Goal: Task Accomplishment & Management: Complete application form

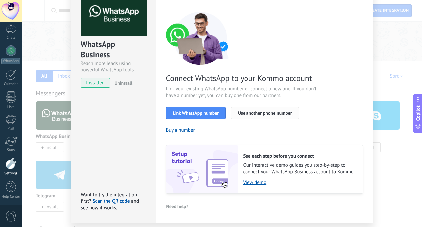
click at [251, 113] on span "Use another phone number" at bounding box center [265, 113] width 54 height 5
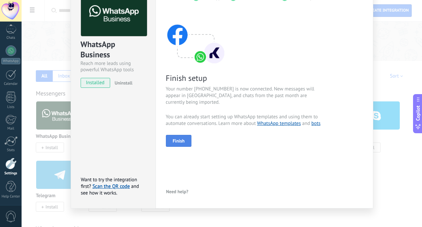
click at [186, 138] on button "Finish" at bounding box center [179, 141] width 26 height 12
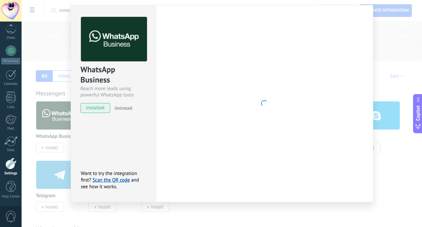
scroll to position [17, 0]
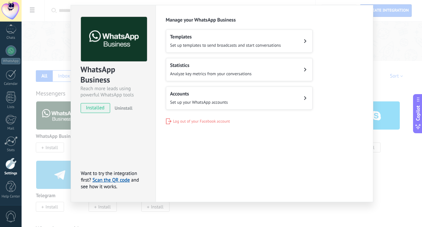
click at [302, 101] on button "Accounts Set up your WhatsApp accounts" at bounding box center [239, 98] width 147 height 23
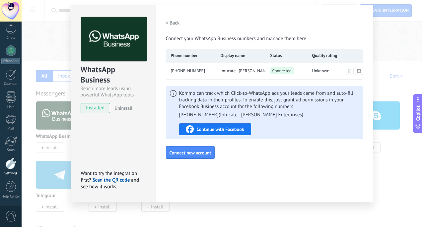
click at [245, 167] on div "Settings Authorization This tab logs the users who have granted integration acc…" at bounding box center [265, 103] width 218 height 197
click at [172, 20] on button "< Back" at bounding box center [173, 23] width 14 height 12
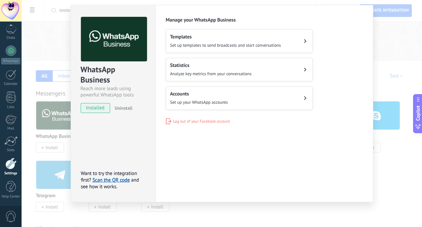
click at [409, 39] on div "WhatsApp Business Reach more leads using powerful WhatsApp tools installed Unin…" at bounding box center [222, 113] width 400 height 227
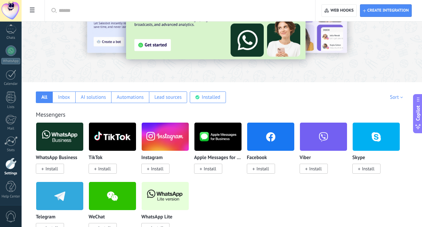
scroll to position [54, 0]
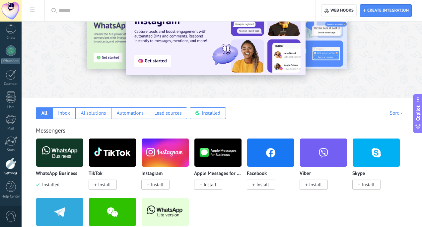
scroll to position [84, 0]
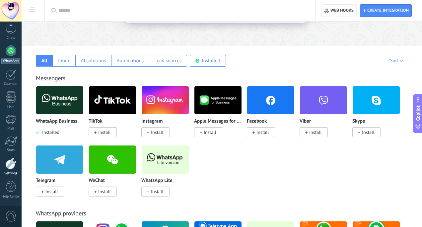
click at [13, 56] on link "WhatsApp" at bounding box center [11, 54] width 22 height 19
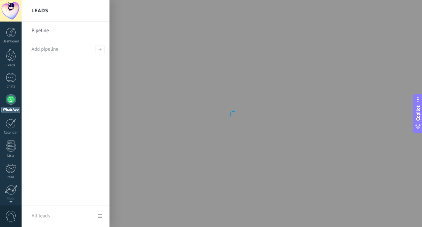
click at [70, 34] on link "Pipeline" at bounding box center [67, 31] width 71 height 19
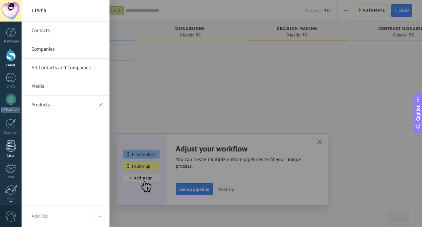
click at [11, 146] on div at bounding box center [11, 146] width 10 height 12
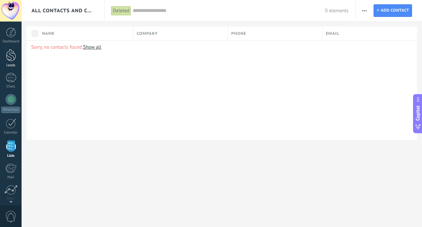
click at [10, 60] on div at bounding box center [11, 55] width 10 height 12
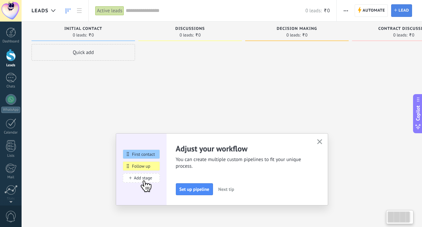
click at [398, 11] on link "Lead New lead" at bounding box center [401, 10] width 21 height 13
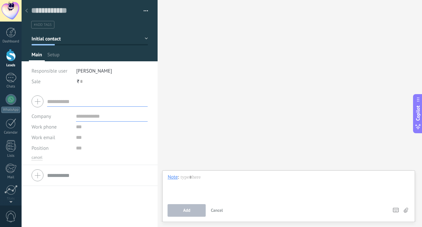
click at [31, 12] on div at bounding box center [26, 11] width 9 height 13
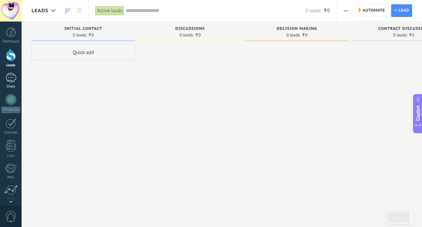
click at [10, 73] on div at bounding box center [11, 78] width 11 height 10
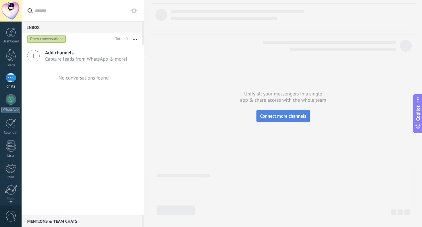
click at [268, 120] on button "Connect more channels" at bounding box center [282, 116] width 53 height 12
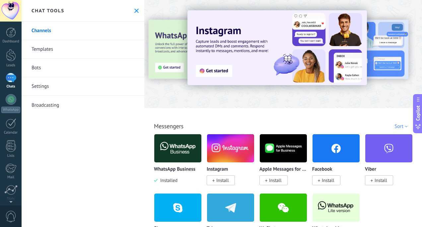
click at [178, 148] on img at bounding box center [177, 148] width 47 height 32
click at [164, 136] on body ".abecls-1,.abecls-2{fill-rule:evenodd}.abecls-2{fill:#fff} .abhcls-1{fill:none}…" at bounding box center [211, 113] width 422 height 227
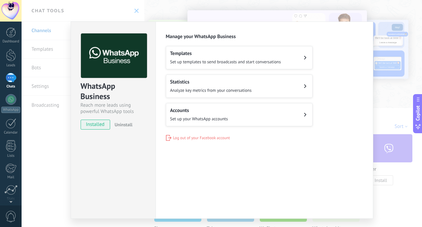
click at [271, 56] on h2 "Templates" at bounding box center [225, 53] width 111 height 6
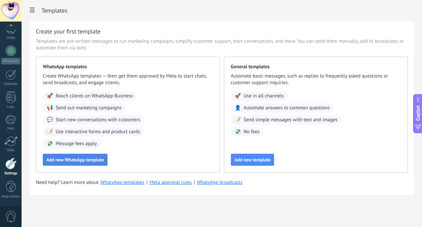
click at [88, 156] on button "Add new WhatsApp template" at bounding box center [75, 160] width 65 height 12
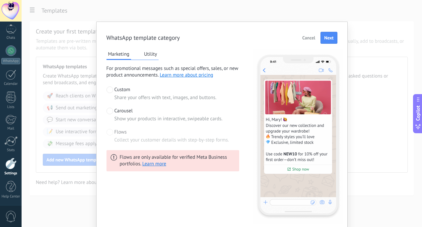
click at [147, 55] on button "Utility" at bounding box center [150, 54] width 16 height 10
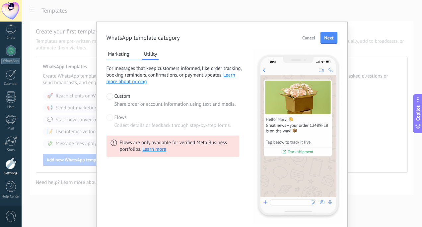
click at [117, 56] on button "Marketing" at bounding box center [118, 54] width 25 height 10
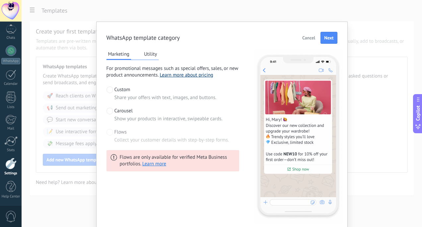
click at [183, 73] on link "Learn more about pricing" at bounding box center [186, 75] width 53 height 6
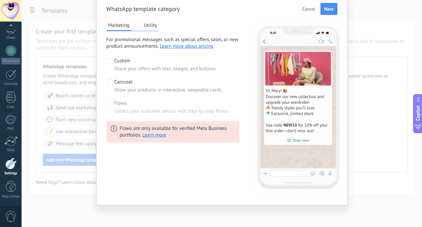
click at [330, 17] on div "WhatsApp template category Cancel Next Marketing Utility For promotional messag…" at bounding box center [221, 99] width 231 height 192
click at [329, 11] on span "Next" at bounding box center [328, 9] width 9 height 5
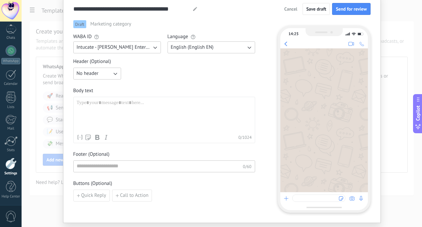
click at [195, 52] on button "English (English EN)" at bounding box center [212, 47] width 88 height 12
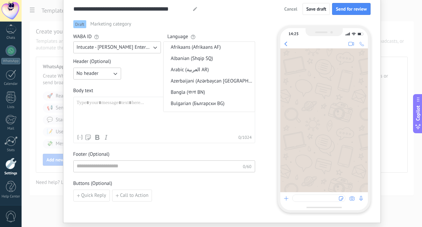
scroll to position [128, 0]
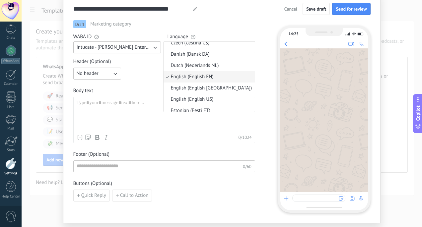
click at [139, 73] on div "No header" at bounding box center [164, 74] width 182 height 12
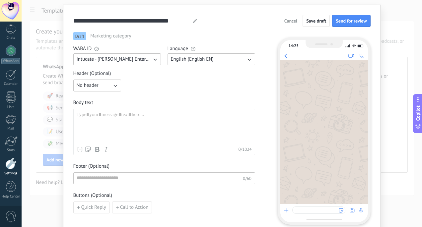
scroll to position [0, 0]
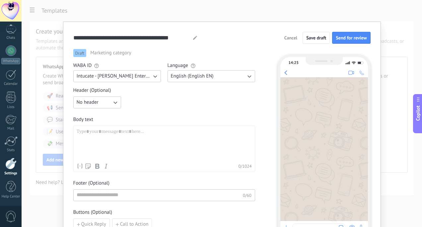
click at [114, 53] on span "Marketing category" at bounding box center [110, 53] width 41 height 7
click at [193, 38] on use at bounding box center [195, 38] width 4 height 4
click at [114, 125] on div "Body text Contact name First name Last name Contact ID Contact responsible user…" at bounding box center [164, 144] width 182 height 56
click at [112, 134] on div at bounding box center [164, 145] width 175 height 32
paste div
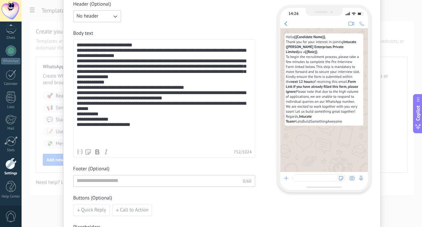
scroll to position [58, 0]
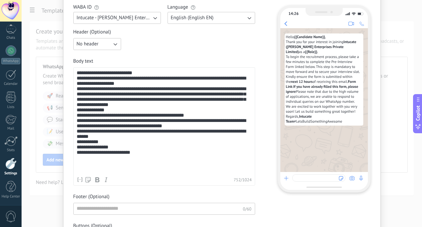
click at [139, 75] on div "**********" at bounding box center [164, 121] width 175 height 103
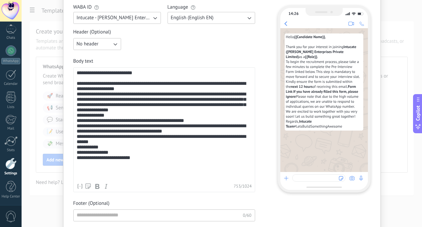
click at [133, 94] on div "**********" at bounding box center [164, 125] width 175 height 110
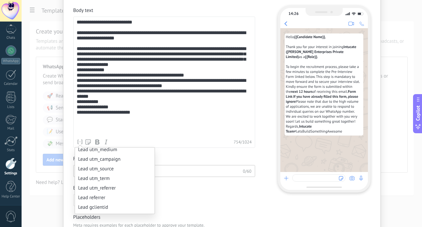
scroll to position [321, 0]
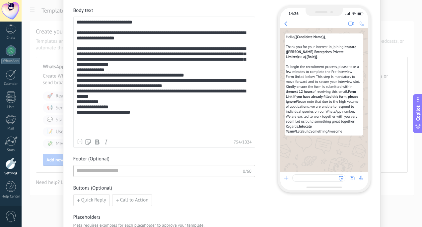
click at [165, 121] on div "**********" at bounding box center [164, 78] width 175 height 116
click at [152, 74] on div "**********" at bounding box center [164, 78] width 175 height 116
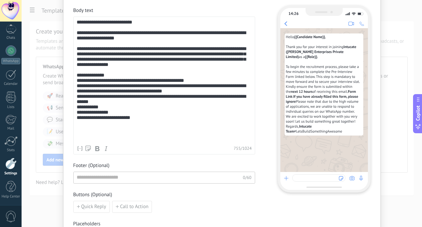
click at [124, 88] on div "**********" at bounding box center [164, 81] width 175 height 123
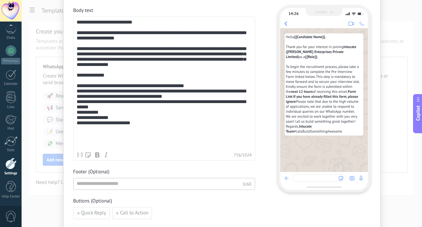
click at [198, 96] on div "**********" at bounding box center [164, 84] width 175 height 129
click at [194, 102] on div "**********" at bounding box center [164, 84] width 175 height 129
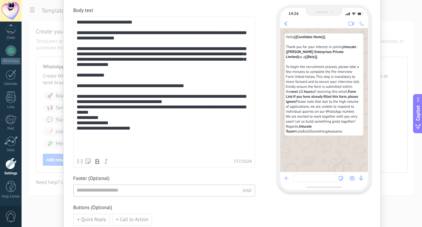
click at [176, 119] on div "**********" at bounding box center [164, 88] width 175 height 136
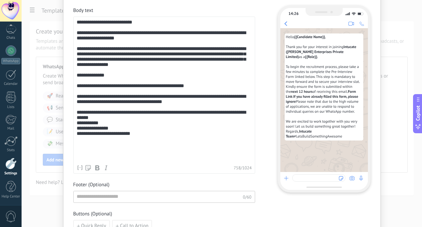
scroll to position [190, 0]
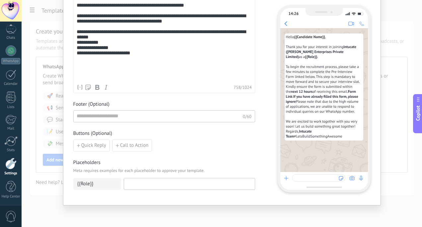
click at [105, 187] on div "{{Role}}" at bounding box center [97, 184] width 48 height 12
click at [131, 180] on input at bounding box center [189, 183] width 131 height 11
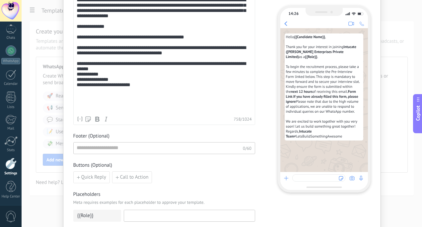
scroll to position [86, 0]
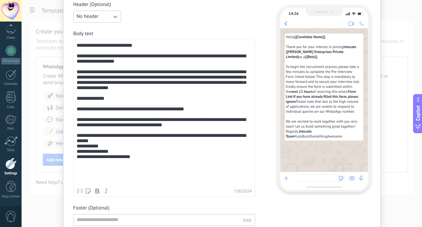
click at [128, 99] on div "**********" at bounding box center [164, 114] width 175 height 142
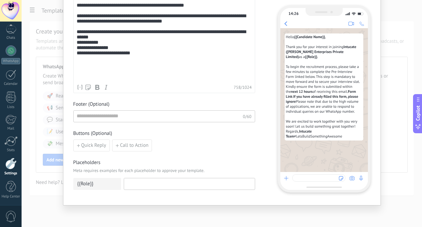
click at [96, 185] on div "{{Role}}" at bounding box center [97, 184] width 48 height 12
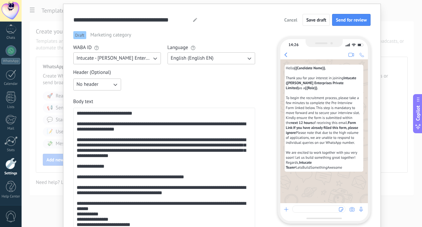
scroll to position [0, 0]
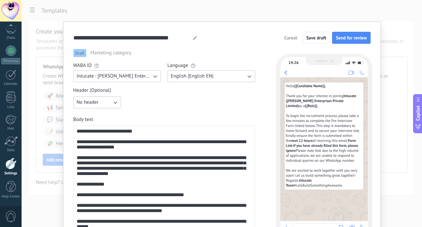
click at [104, 100] on button "No header" at bounding box center [97, 103] width 48 height 12
click at [211, 141] on div "**********" at bounding box center [164, 200] width 175 height 142
drag, startPoint x: 135, startPoint y: 134, endPoint x: 88, endPoint y: 133, distance: 46.5
click at [88, 133] on div "**********" at bounding box center [164, 200] width 175 height 142
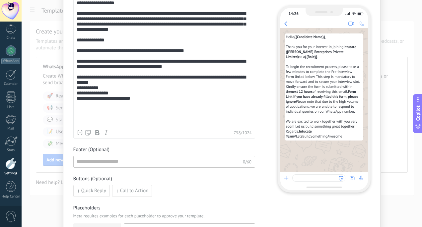
scroll to position [160, 0]
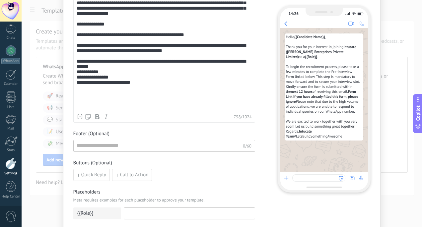
click at [127, 210] on input at bounding box center [189, 213] width 131 height 11
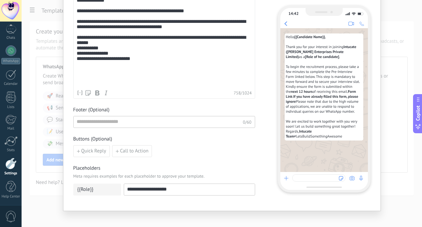
type input "**********"
click at [171, 187] on input "**********" at bounding box center [189, 189] width 131 height 11
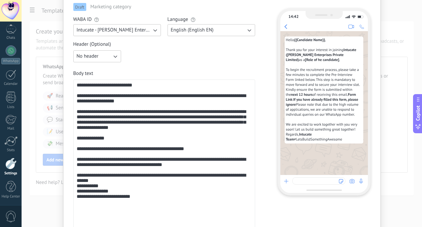
scroll to position [33, 0]
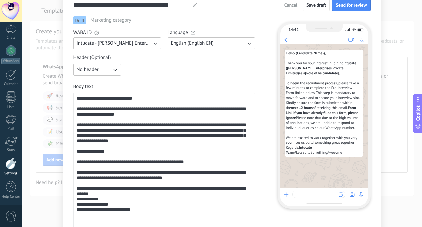
click at [132, 96] on div "**********" at bounding box center [164, 167] width 175 height 142
click at [133, 98] on div "**********" at bounding box center [164, 167] width 175 height 142
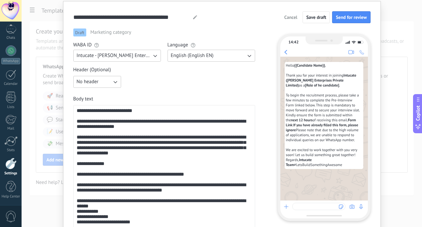
scroll to position [20, 0]
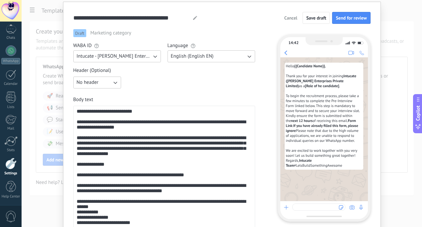
click at [107, 81] on button "No header" at bounding box center [97, 83] width 48 height 12
click at [101, 91] on li "Text" at bounding box center [94, 93] width 51 height 11
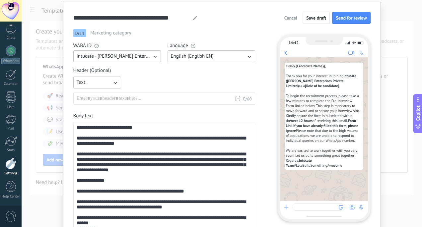
scroll to position [23, 0]
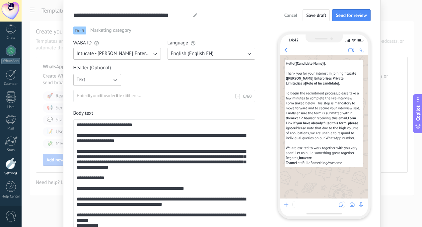
click at [101, 97] on div at bounding box center [156, 96] width 158 height 7
click at [103, 97] on div at bounding box center [156, 96] width 158 height 7
click at [123, 97] on div at bounding box center [156, 96] width 158 height 7
click at [172, 96] on div at bounding box center [156, 96] width 158 height 7
click at [104, 80] on button "Text" at bounding box center [97, 80] width 48 height 12
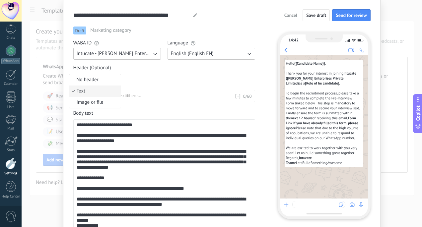
click at [95, 83] on li "No header" at bounding box center [94, 79] width 51 height 11
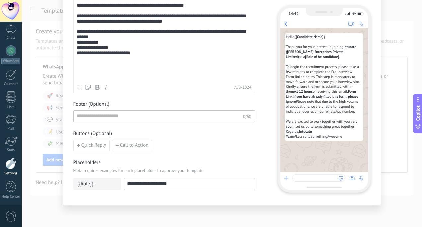
scroll to position [0, 0]
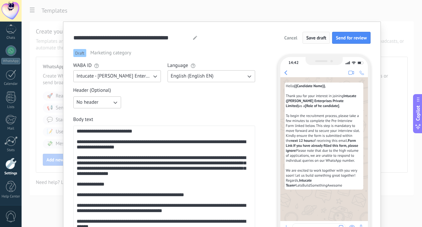
click at [315, 40] on span "Save draft" at bounding box center [316, 37] width 20 height 5
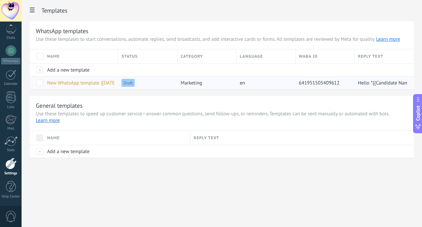
click at [77, 81] on span "New WhatsApp template (07.10.2025 2:25PM)" at bounding box center [91, 83] width 88 height 6
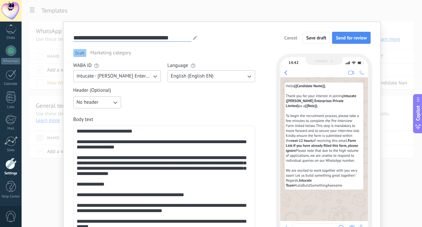
click at [128, 36] on input "**********" at bounding box center [132, 38] width 118 height 8
click at [173, 33] on div "**********" at bounding box center [221, 38] width 297 height 12
click at [194, 36] on icon at bounding box center [195, 38] width 4 height 4
type input "*"
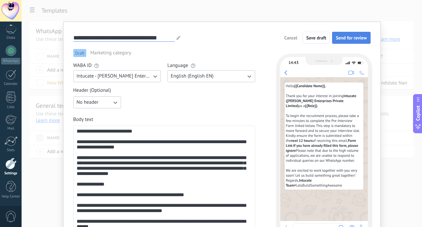
type input "**********"
click at [346, 39] on span "Send for review" at bounding box center [351, 37] width 31 height 5
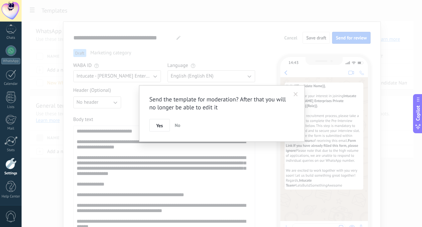
click at [295, 95] on span at bounding box center [296, 94] width 4 height 5
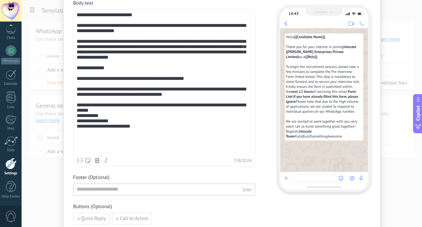
scroll to position [115, 0]
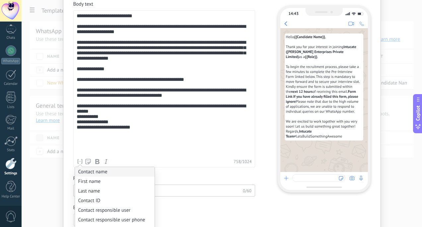
click at [82, 171] on li "Contact name" at bounding box center [115, 172] width 80 height 10
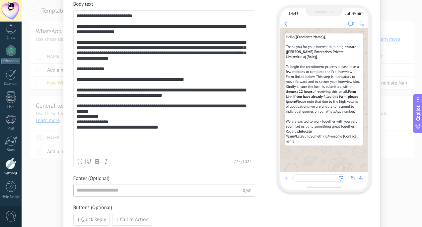
scroll to position [116, 0]
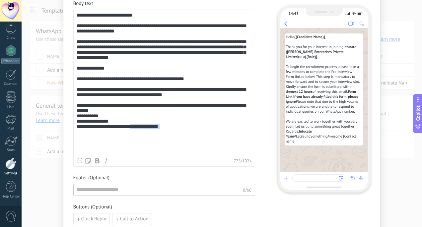
drag, startPoint x: 178, startPoint y: 151, endPoint x: 145, endPoint y: 151, distance: 33.2
click at [145, 151] on div "**********" at bounding box center [164, 84] width 175 height 142
drag, startPoint x: 142, startPoint y: 152, endPoint x: 171, endPoint y: 151, distance: 28.2
click at [158, 129] on span "**********" at bounding box center [144, 126] width 28 height 5
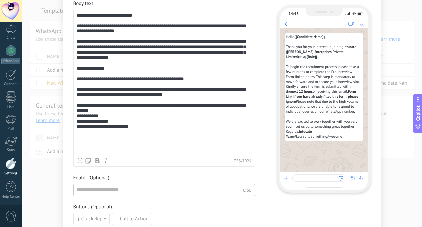
click at [131, 16] on div "**********" at bounding box center [164, 84] width 175 height 142
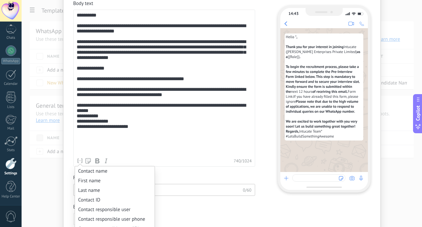
click at [77, 161] on icon at bounding box center [80, 161] width 7 height 7
click at [81, 169] on li "Contact name" at bounding box center [115, 172] width 80 height 10
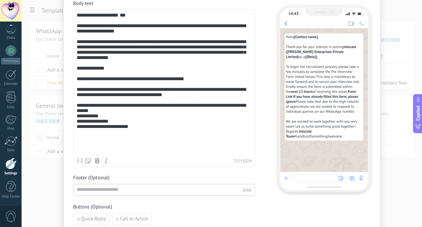
click at [135, 36] on div "**********" at bounding box center [164, 84] width 175 height 142
click at [158, 29] on div "**********" at bounding box center [164, 84] width 175 height 142
click at [129, 34] on div "**********" at bounding box center [164, 84] width 175 height 142
click at [123, 36] on div "**********" at bounding box center [164, 84] width 175 height 142
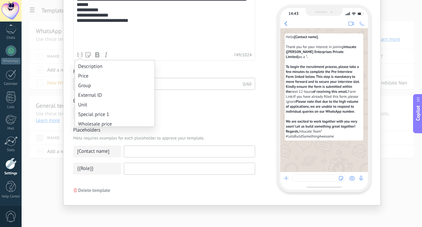
scroll to position [604, 0]
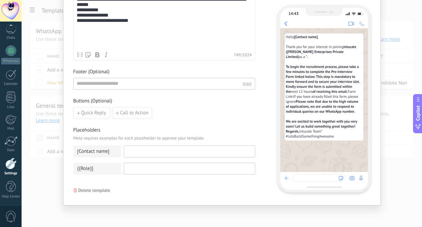
click at [168, 52] on div "Contact name First name Last name Contact ID Contact responsible user Contact r…" at bounding box center [164, 54] width 175 height 7
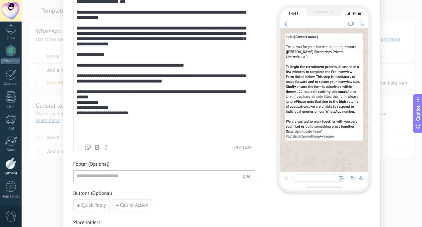
scroll to position [0, 0]
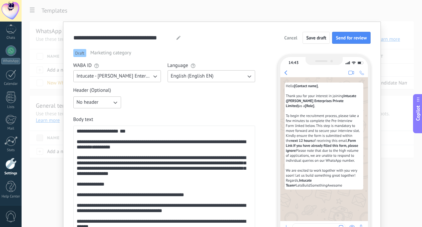
click at [128, 198] on div "**********" at bounding box center [164, 200] width 175 height 142
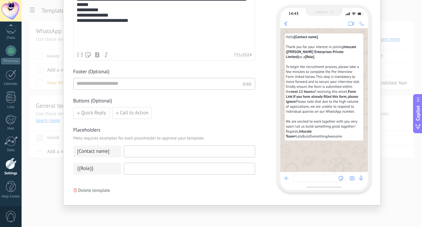
click at [137, 167] on input at bounding box center [189, 168] width 131 height 11
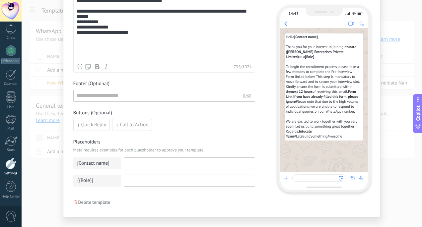
click at [137, 167] on input at bounding box center [189, 163] width 131 height 11
type input "**********"
click at [133, 176] on input at bounding box center [189, 180] width 131 height 11
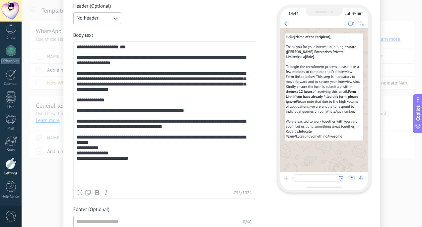
scroll to position [70, 0]
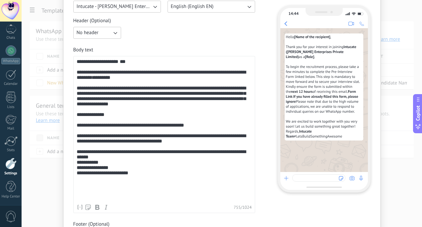
type input "**********"
click at [108, 82] on div "**********" at bounding box center [164, 130] width 175 height 142
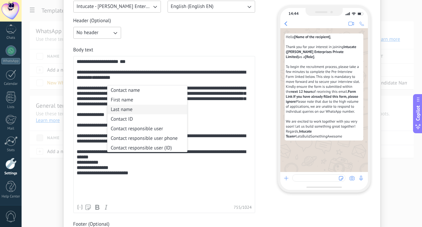
click at [97, 112] on div "**********" at bounding box center [164, 130] width 175 height 142
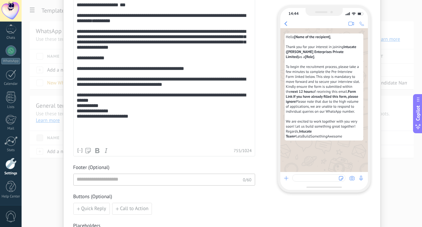
scroll to position [78, 0]
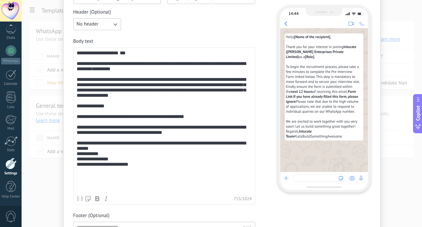
click at [110, 120] on div "**********" at bounding box center [164, 121] width 175 height 142
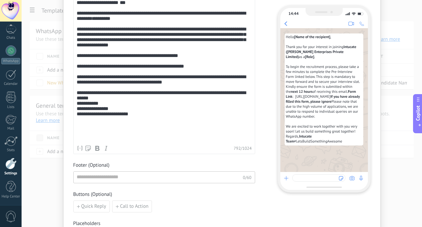
scroll to position [127, 0]
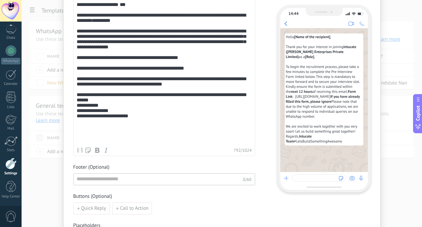
click at [119, 24] on div "**********" at bounding box center [164, 73] width 175 height 142
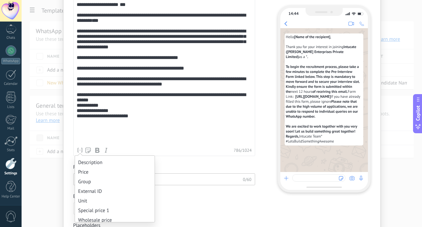
click at [77, 151] on icon at bounding box center [80, 150] width 7 height 7
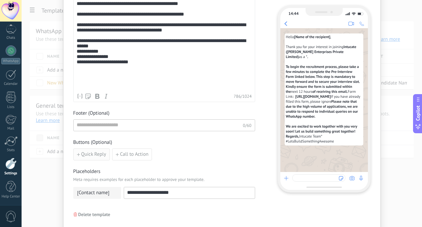
scroll to position [162, 0]
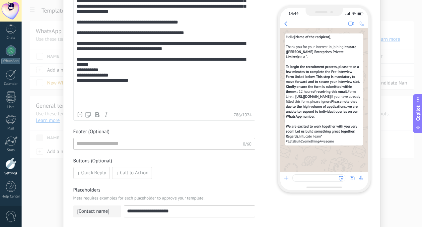
click at [80, 118] on div "**********" at bounding box center [164, 42] width 182 height 157
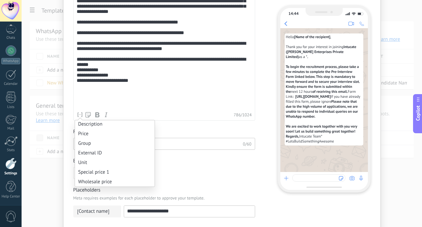
click at [80, 115] on icon at bounding box center [80, 114] width 7 height 7
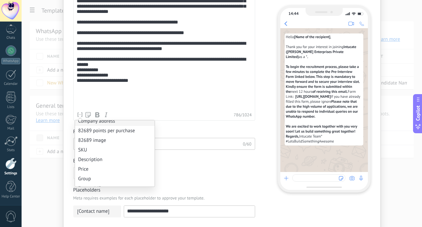
scroll to position [559, 0]
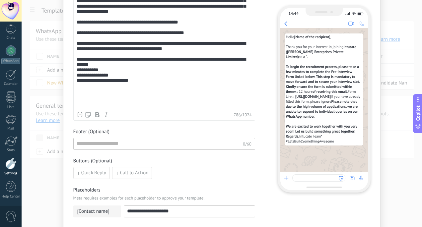
click at [151, 108] on div "**********" at bounding box center [164, 37] width 175 height 142
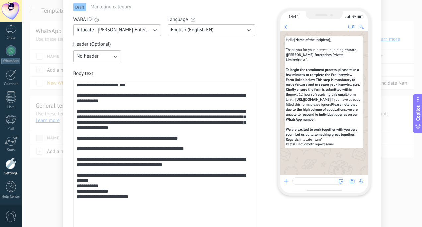
scroll to position [37, 0]
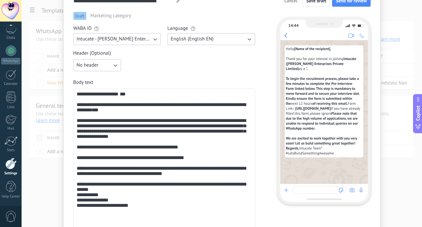
click at [117, 100] on div "**********" at bounding box center [164, 163] width 175 height 142
click at [106, 113] on div "**********" at bounding box center [164, 163] width 175 height 142
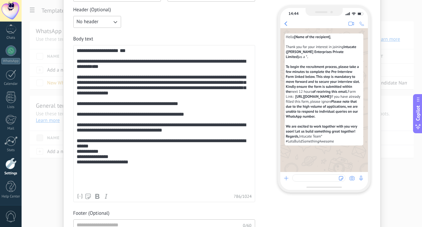
scroll to position [154, 0]
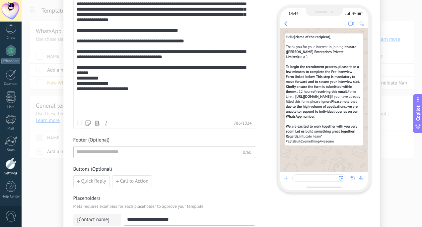
click at [77, 123] on icon at bounding box center [80, 123] width 7 height 7
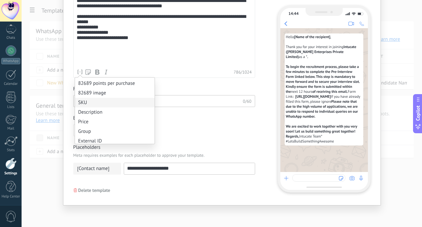
scroll to position [575, 0]
click at [187, 114] on div "**********" at bounding box center [164, 31] width 182 height 298
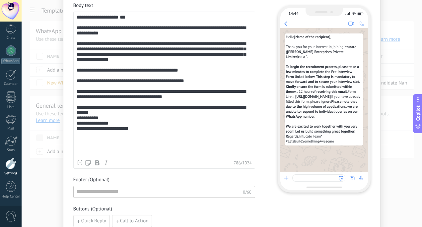
scroll to position [67, 0]
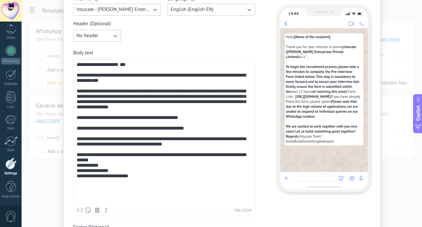
click at [107, 86] on div "**********" at bounding box center [164, 133] width 175 height 142
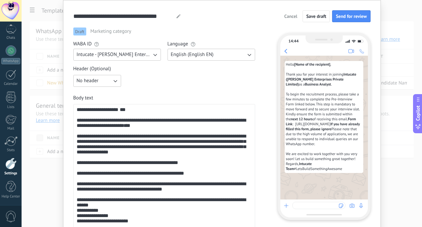
scroll to position [0, 0]
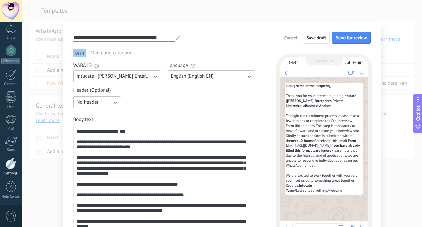
click at [73, 36] on input "**********" at bounding box center [124, 38] width 102 height 8
type input "**********"
click at [341, 39] on span "Send for review" at bounding box center [351, 37] width 31 height 5
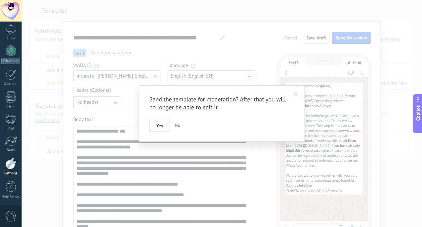
click at [157, 125] on span "Yes" at bounding box center [159, 125] width 7 height 5
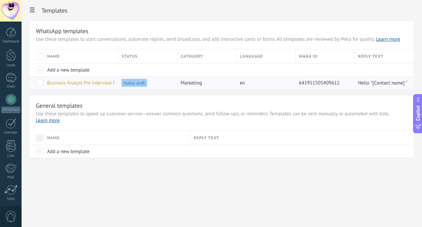
click at [90, 83] on span "Business Analyst Pre Interview Response Form Reminder" at bounding box center [107, 83] width 120 height 6
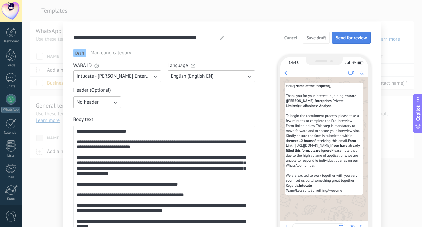
click at [364, 41] on button "Send for review" at bounding box center [351, 38] width 38 height 12
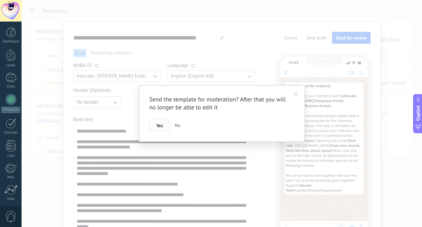
click at [166, 123] on button "Yes" at bounding box center [159, 125] width 21 height 13
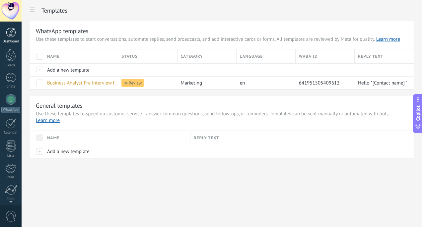
click at [11, 37] on link "Dashboard" at bounding box center [11, 36] width 22 height 16
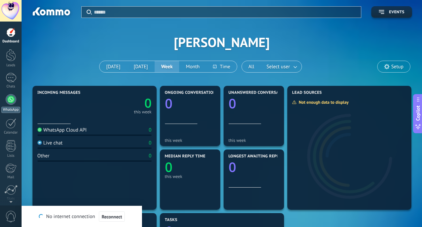
click at [9, 94] on div at bounding box center [11, 99] width 11 height 11
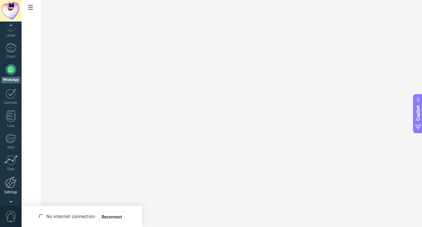
scroll to position [49, 0]
click at [12, 158] on div "Dashboard Leads Chats WhatsApp Customers" at bounding box center [11, 92] width 22 height 227
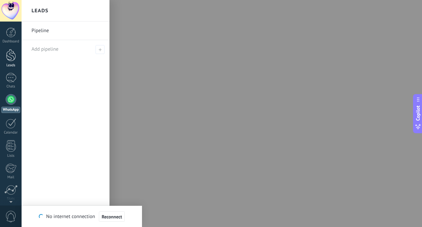
click at [9, 60] on div at bounding box center [11, 55] width 10 height 12
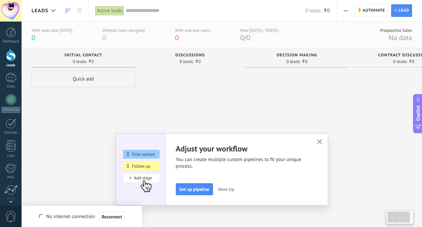
click at [320, 138] on button "button" at bounding box center [319, 142] width 8 height 9
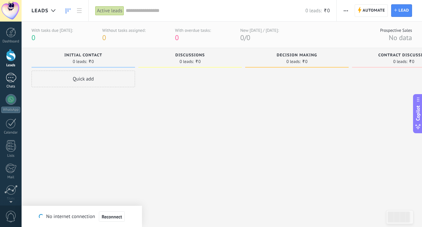
click at [10, 86] on div "Chats" at bounding box center [10, 87] width 19 height 4
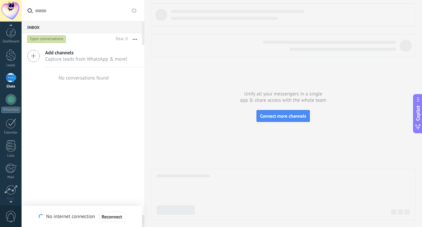
scroll to position [49, 0]
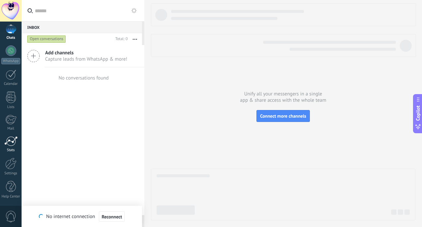
click at [9, 146] on link "Stats" at bounding box center [11, 144] width 22 height 16
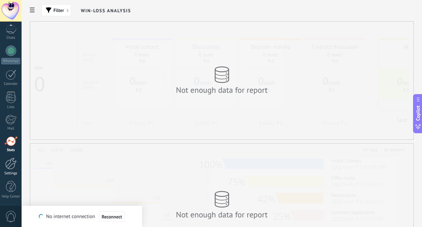
click at [8, 165] on div at bounding box center [10, 164] width 11 height 12
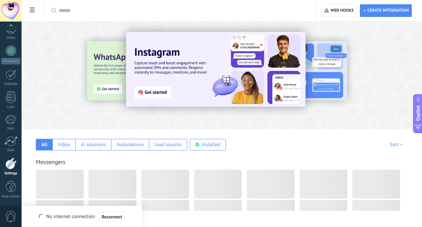
scroll to position [22, 0]
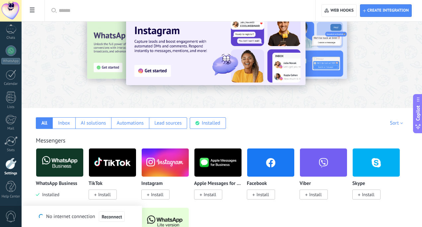
click at [52, 162] on img at bounding box center [59, 163] width 47 height 32
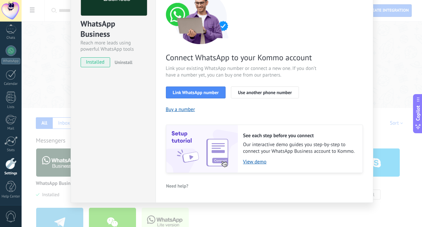
scroll to position [0, 0]
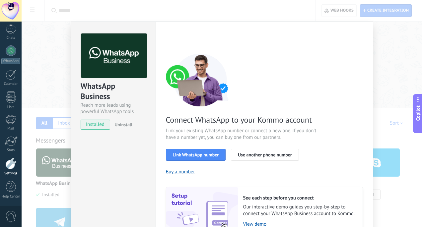
click at [387, 49] on div "WhatsApp Business Reach more leads using powerful WhatsApp tools installed Unin…" at bounding box center [222, 113] width 400 height 227
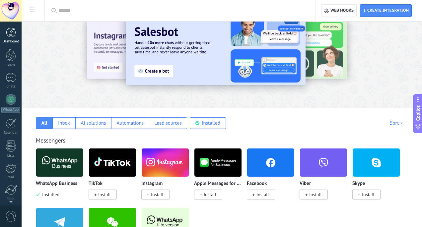
click at [12, 34] on div at bounding box center [11, 33] width 10 height 10
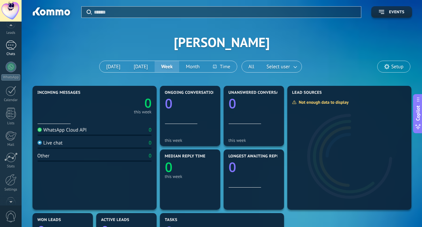
scroll to position [49, 0]
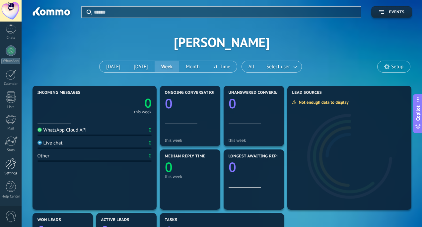
click at [10, 174] on div "Settings" at bounding box center [10, 173] width 19 height 4
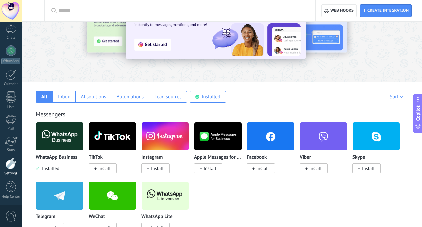
scroll to position [50, 0]
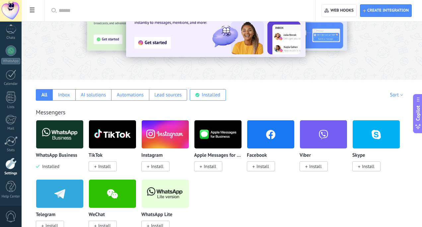
click at [53, 162] on div "WhatsApp Business Installed" at bounding box center [60, 161] width 48 height 17
click at [58, 146] on img at bounding box center [59, 134] width 47 height 32
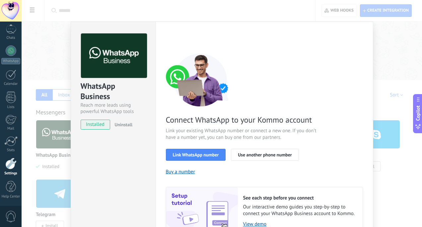
click at [59, 137] on div "WhatsApp Business Reach more leads using powerful WhatsApp tools installed Unin…" at bounding box center [222, 113] width 400 height 227
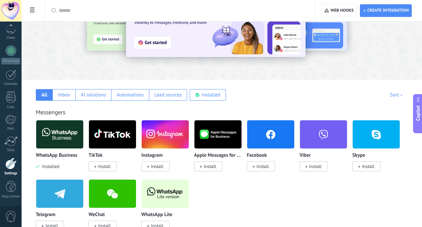
click at [59, 137] on img at bounding box center [59, 134] width 47 height 32
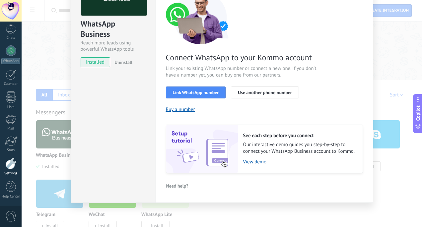
scroll to position [46, 0]
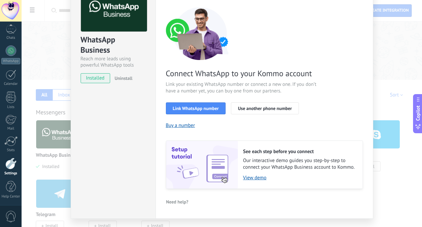
click at [102, 75] on span "installed" at bounding box center [95, 78] width 29 height 10
click at [99, 81] on span "installed" at bounding box center [95, 78] width 29 height 10
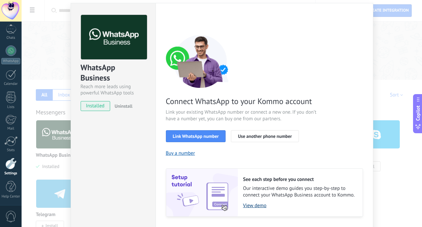
scroll to position [0, 0]
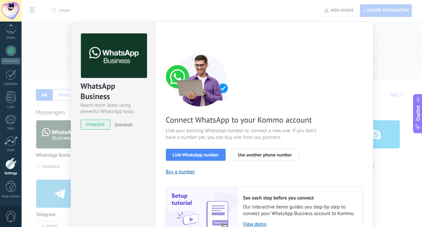
click at [359, 79] on div "Connect WhatsApp to your Kommo account Link your existing WhatsApp number or co…" at bounding box center [264, 144] width 197 height 182
click at [380, 60] on div "WhatsApp Business Reach more leads using powerful WhatsApp tools installed Unin…" at bounding box center [222, 113] width 400 height 227
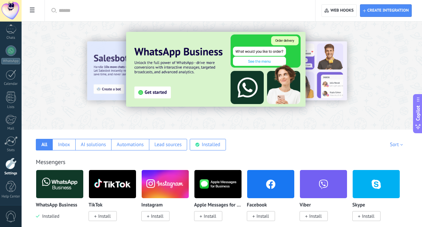
click at [34, 6] on span at bounding box center [32, 10] width 11 height 13
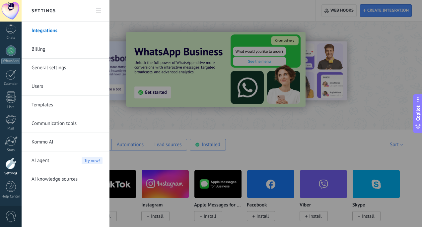
click at [44, 103] on link "Templates" at bounding box center [67, 105] width 71 height 19
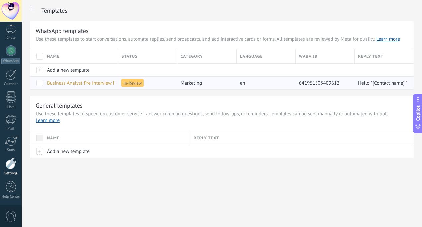
click at [134, 80] on span "In-Review" at bounding box center [132, 83] width 22 height 8
click at [164, 94] on div "WhatsApp templates Use these templates to start conversations, automate replies…" at bounding box center [222, 89] width 384 height 137
click at [106, 83] on span "Business Analyst Pre Interview Response Form Reminder" at bounding box center [107, 83] width 120 height 6
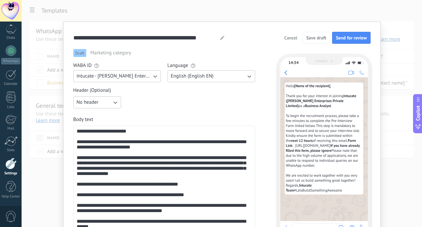
click at [290, 41] on button "Cancel" at bounding box center [290, 38] width 19 height 10
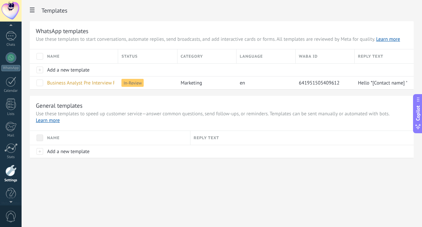
scroll to position [49, 0]
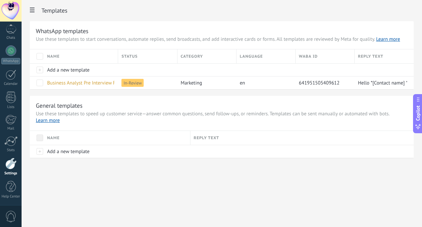
click at [32, 8] on use at bounding box center [32, 10] width 5 height 5
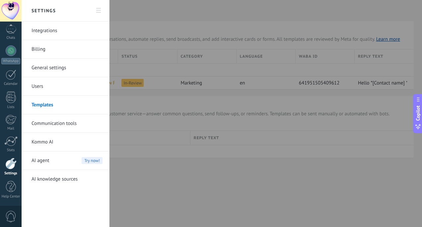
click at [55, 91] on link "Users" at bounding box center [67, 86] width 71 height 19
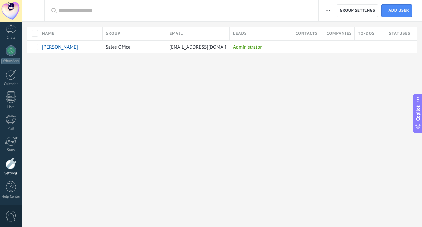
click at [31, 11] on use at bounding box center [32, 10] width 5 height 5
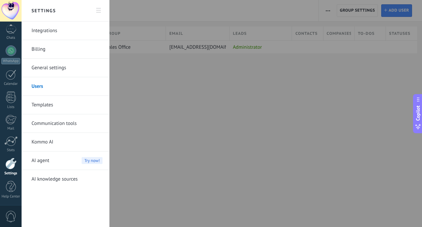
click at [56, 33] on link "Integrations" at bounding box center [67, 31] width 71 height 19
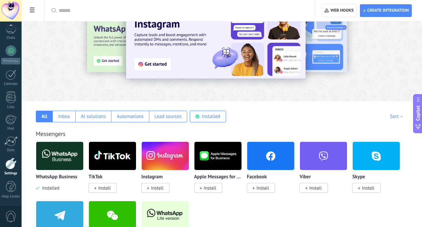
scroll to position [40, 0]
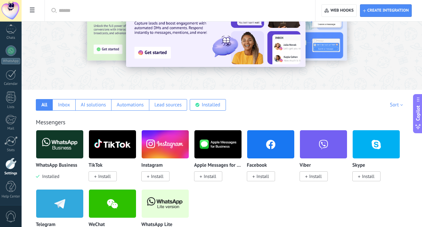
click at [57, 161] on div "WhatsApp Business Installed" at bounding box center [60, 155] width 48 height 50
click at [55, 144] on img at bounding box center [59, 144] width 47 height 32
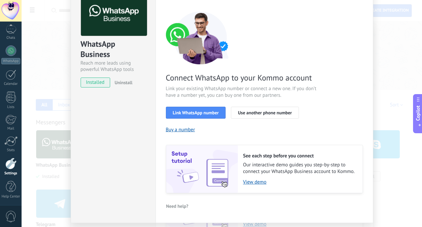
scroll to position [0, 0]
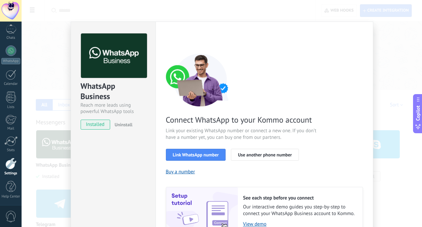
click at [69, 40] on div "WhatsApp Business Reach more leads using powerful WhatsApp tools installed Unin…" at bounding box center [222, 113] width 400 height 227
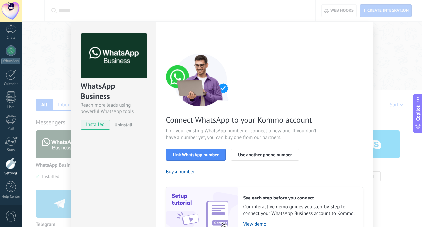
click at [65, 39] on div "WhatsApp Business Reach more leads using powerful WhatsApp tools installed Unin…" at bounding box center [222, 113] width 400 height 227
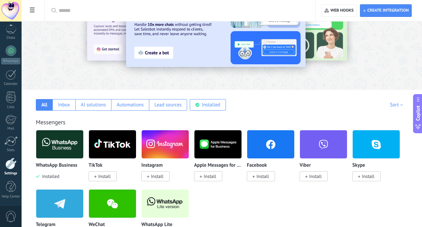
click at [31, 12] on use at bounding box center [32, 10] width 5 height 5
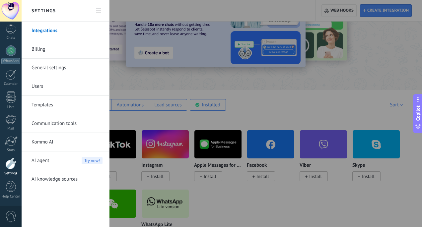
click at [62, 108] on link "Templates" at bounding box center [67, 105] width 71 height 19
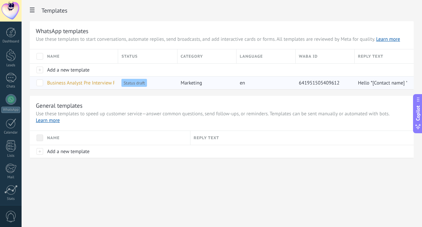
click at [128, 84] on span "Status draft" at bounding box center [133, 83] width 25 height 8
click at [93, 84] on span "Business Analyst Pre Interview Response Form Reminder" at bounding box center [107, 83] width 120 height 6
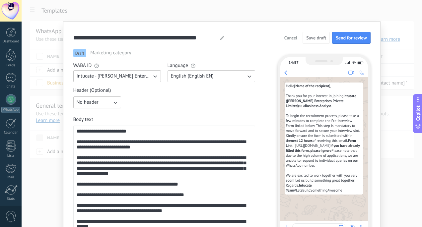
click at [292, 37] on span "Cancel" at bounding box center [290, 37] width 13 height 5
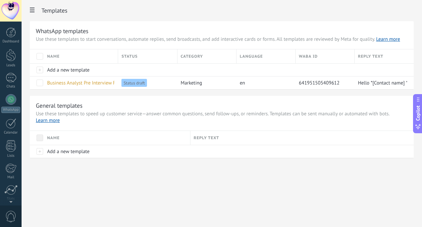
scroll to position [49, 0]
click at [30, 17] on span at bounding box center [32, 10] width 11 height 13
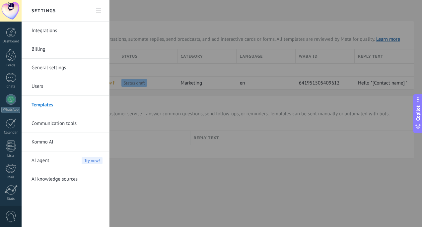
click at [53, 37] on link "Integrations" at bounding box center [67, 31] width 71 height 19
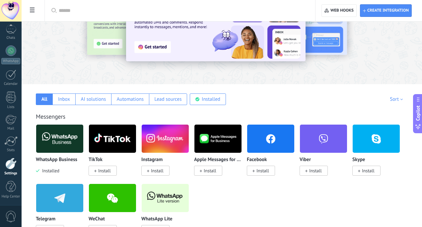
scroll to position [63, 0]
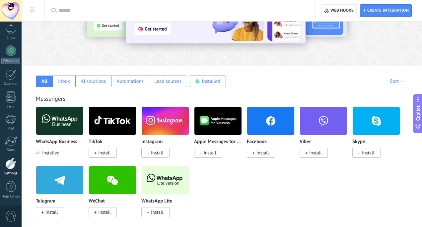
click at [56, 153] on span "Installed" at bounding box center [49, 153] width 20 height 6
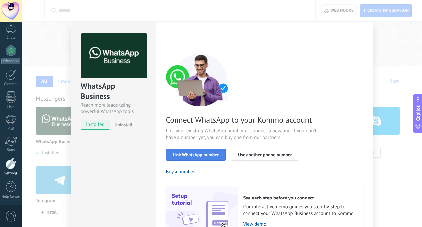
click at [215, 157] on span "Link WhatsApp number" at bounding box center [196, 155] width 46 height 5
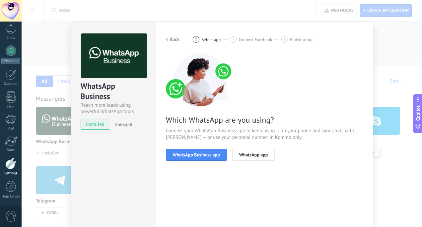
click at [402, 69] on div "WhatsApp Business Reach more leads using powerful WhatsApp tools installed Unin…" at bounding box center [222, 113] width 400 height 227
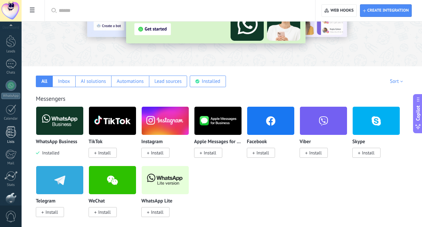
scroll to position [14, 0]
click at [10, 89] on div at bounding box center [11, 86] width 11 height 11
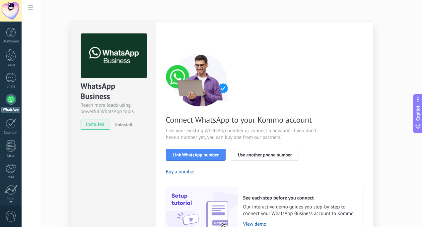
click at [37, 1] on div "WhatsApp Business Reach more leads using powerful WhatsApp tools installed Unin…" at bounding box center [222, 113] width 400 height 227
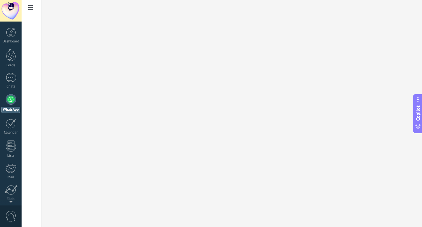
click at [33, 6] on span at bounding box center [30, 8] width 11 height 13
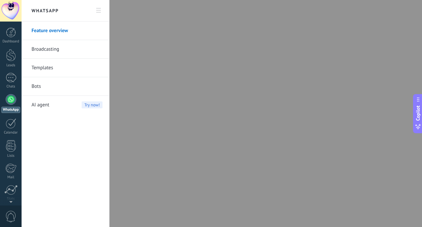
click at [49, 69] on link "Templates" at bounding box center [67, 68] width 71 height 19
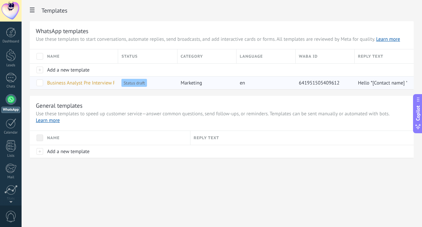
click at [128, 86] on span "Status draft" at bounding box center [133, 83] width 25 height 8
click at [103, 90] on div "WhatsApp templates Use these templates to start conversations, automate replies…" at bounding box center [222, 89] width 384 height 137
click at [103, 87] on div "Business Analyst Pre Interview Response Form Reminder" at bounding box center [79, 83] width 71 height 13
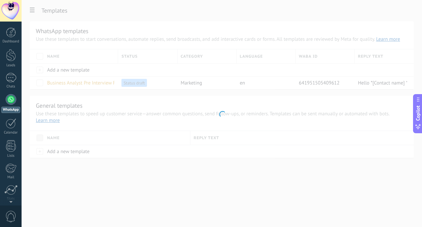
click at [103, 85] on div at bounding box center [222, 113] width 400 height 227
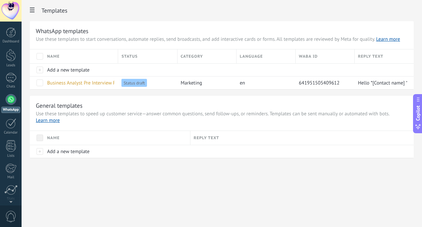
click at [103, 85] on span "Business Analyst Pre Interview Response Form Reminder" at bounding box center [107, 83] width 120 height 6
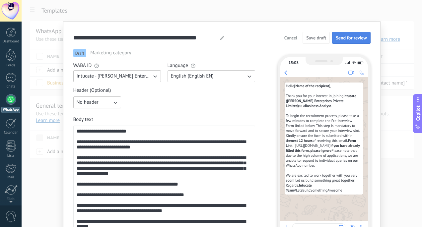
click at [344, 37] on span "Send for review" at bounding box center [351, 37] width 31 height 5
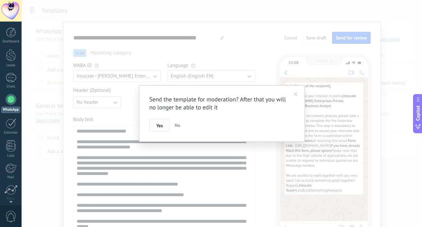
click at [165, 128] on button "Yes" at bounding box center [159, 125] width 21 height 13
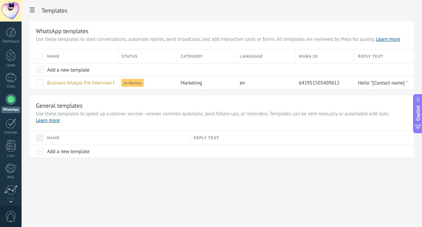
click at [189, 191] on div "WhatsApp Feature overview Broadcasting Templates Bots AI agent Try now! Templat…" at bounding box center [222, 113] width 400 height 227
click at [34, 14] on span at bounding box center [32, 10] width 11 height 13
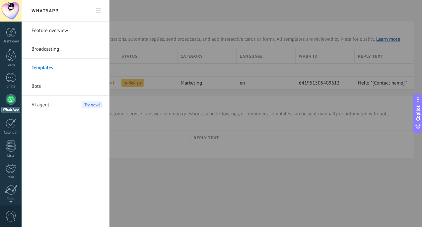
click at [42, 47] on link "Broadcasting" at bounding box center [67, 49] width 71 height 19
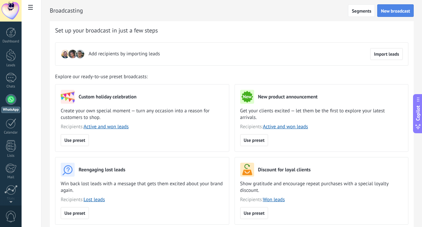
click at [392, 6] on button "New broadcast" at bounding box center [395, 10] width 36 height 13
click at [381, 55] on span "Import leads" at bounding box center [386, 54] width 25 height 5
click at [26, 4] on span at bounding box center [30, 8] width 11 height 13
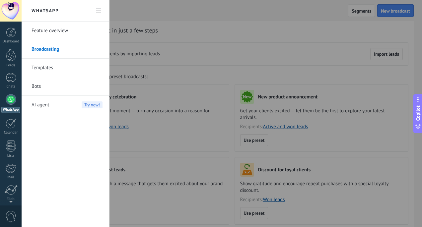
click at [48, 66] on link "Templates" at bounding box center [67, 68] width 71 height 19
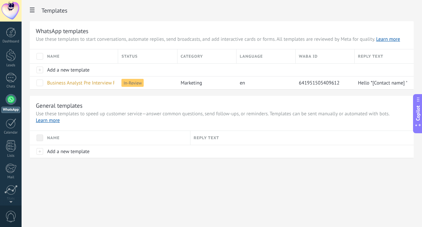
click at [30, 8] on span at bounding box center [32, 10] width 11 height 13
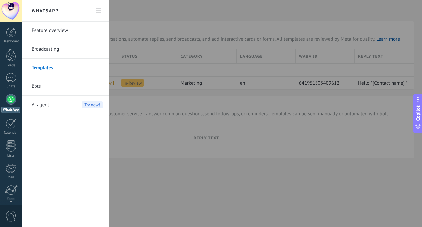
click at [54, 47] on link "Broadcasting" at bounding box center [67, 49] width 71 height 19
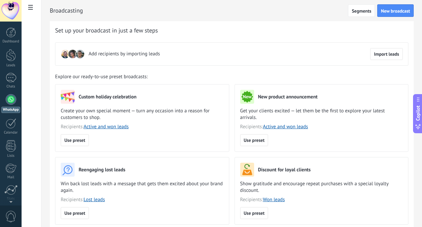
click at [7, 11] on div at bounding box center [11, 11] width 22 height 22
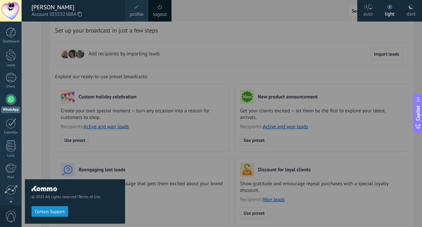
click at [137, 10] on span at bounding box center [136, 7] width 7 height 7
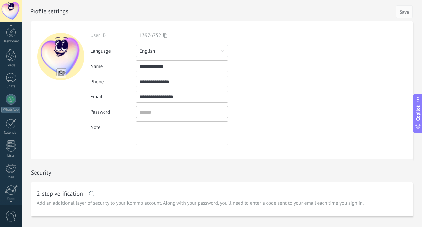
click at [12, 23] on div "© 2025 All rights reserved | Terms of Use Contact Support auto light dark Jinit…" at bounding box center [11, 113] width 22 height 227
click at [11, 36] on div at bounding box center [11, 33] width 10 height 10
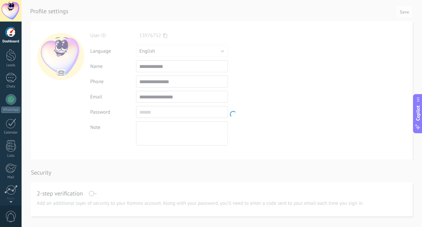
click at [9, 14] on div at bounding box center [11, 11] width 22 height 22
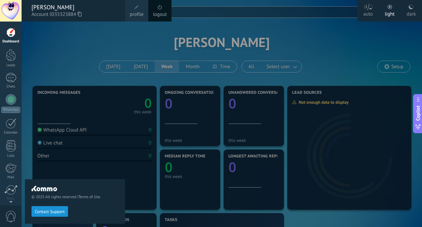
click at [11, 33] on div at bounding box center [11, 33] width 10 height 10
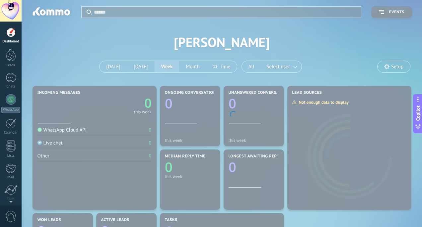
click at [11, 33] on div at bounding box center [11, 33] width 10 height 10
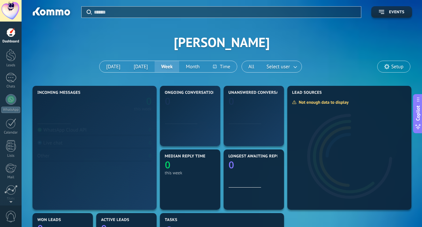
click at [14, 36] on div at bounding box center [11, 33] width 10 height 10
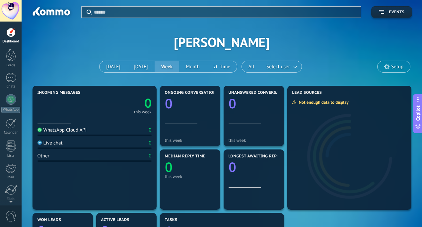
click at [10, 8] on div at bounding box center [11, 11] width 22 height 22
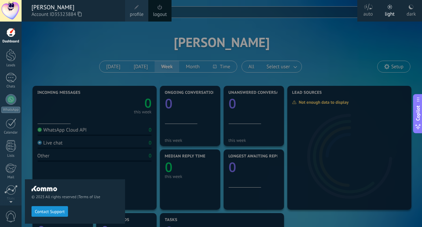
click at [10, 8] on div at bounding box center [11, 11] width 22 height 22
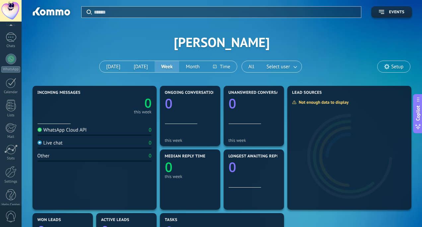
scroll to position [49, 0]
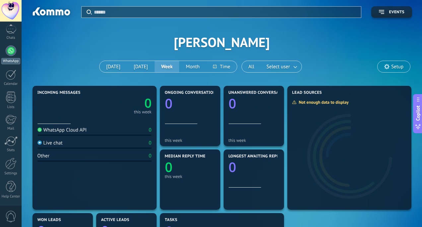
click at [10, 54] on div at bounding box center [11, 50] width 11 height 11
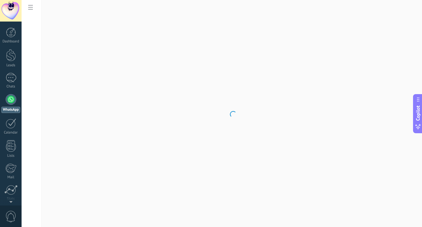
click at [26, 6] on body ".abecls-1,.abecls-2{fill-rule:evenodd}.abecls-2{fill:#fff} .abhcls-1{fill:none}…" at bounding box center [211, 113] width 422 height 227
click at [28, 6] on body ".abecls-1,.abecls-2{fill-rule:evenodd}.abecls-2{fill:#fff} .abhcls-1{fill:none}…" at bounding box center [211, 113] width 422 height 227
click at [30, 6] on use at bounding box center [30, 7] width 5 height 5
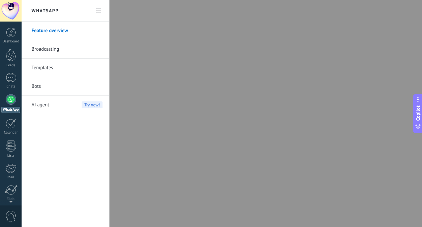
click at [57, 64] on link "Templates" at bounding box center [67, 68] width 71 height 19
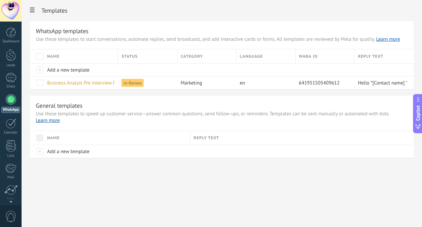
click at [83, 221] on div "WhatsApp Feature overview Broadcasting Templates Bots AI agent Try now! Templat…" at bounding box center [222, 113] width 400 height 227
click at [33, 11] on use at bounding box center [32, 10] width 5 height 5
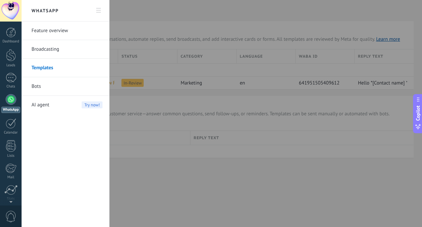
click at [106, 4] on div "WhatsApp Feature overview Broadcasting Templates Bots AI agent Try now!" at bounding box center [66, 113] width 88 height 227
click at [49, 65] on link "Templates" at bounding box center [67, 68] width 71 height 19
click at [41, 68] on link "Templates" at bounding box center [67, 68] width 71 height 19
click at [115, 12] on div at bounding box center [211, 113] width 422 height 227
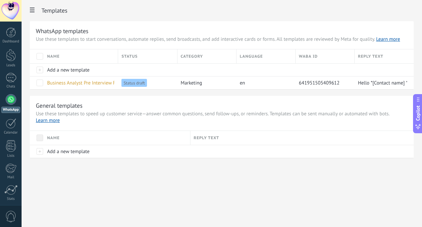
click at [31, 8] on icon at bounding box center [32, 10] width 5 height 5
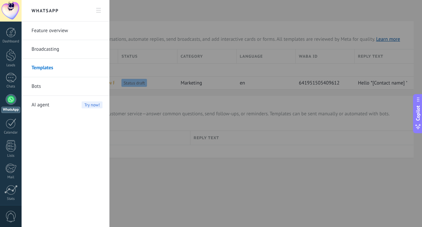
click at [72, 32] on link "Feature overview" at bounding box center [67, 31] width 71 height 19
